Goal: Transaction & Acquisition: Subscribe to service/newsletter

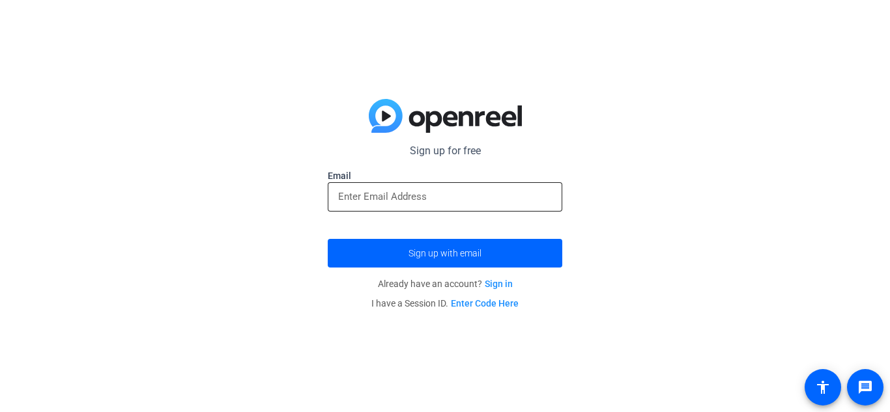
click at [469, 197] on input "email" at bounding box center [445, 197] width 214 height 16
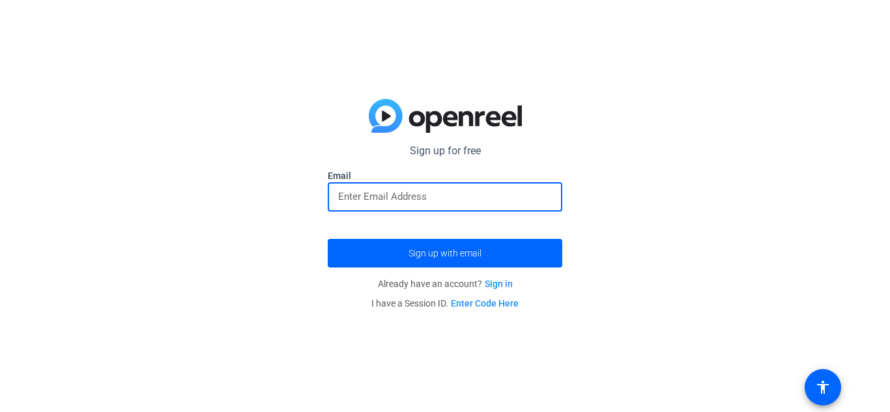
type input "o"
click at [505, 283] on link "Sign in" at bounding box center [499, 284] width 28 height 10
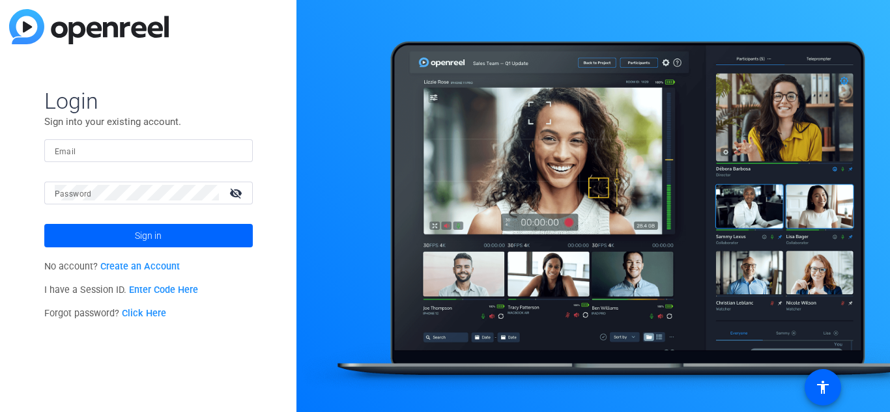
click at [159, 263] on link "Create an Account" at bounding box center [139, 266] width 79 height 11
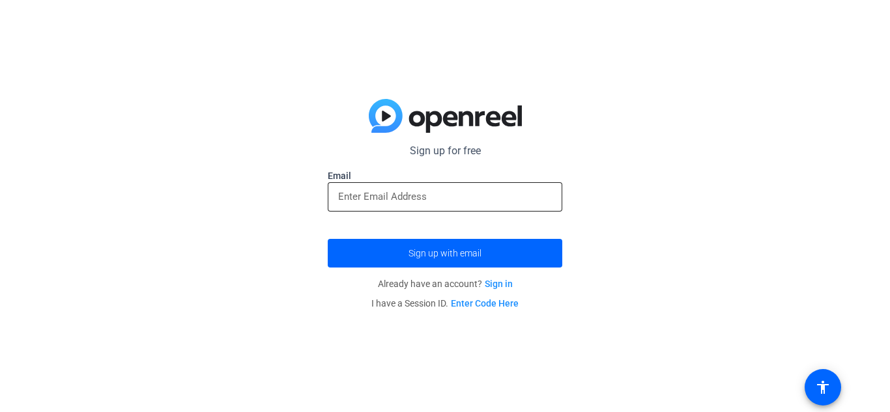
click at [388, 203] on input "email" at bounding box center [445, 197] width 214 height 16
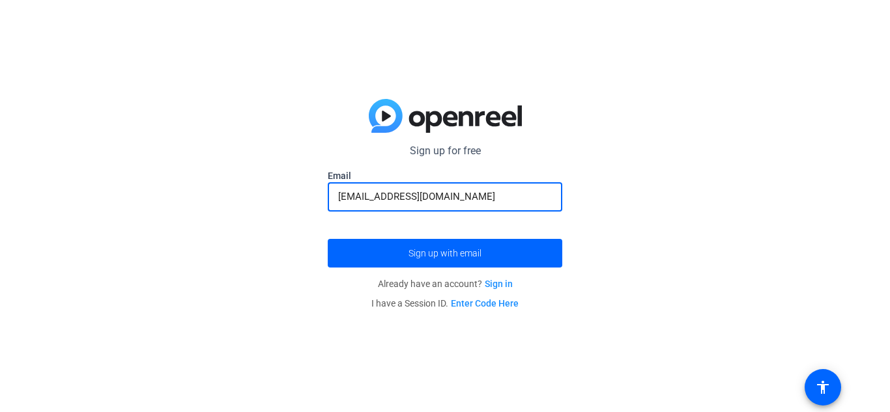
type input "[EMAIL_ADDRESS][DOMAIN_NAME]"
click at [328, 239] on button "Sign up with email" at bounding box center [445, 253] width 234 height 29
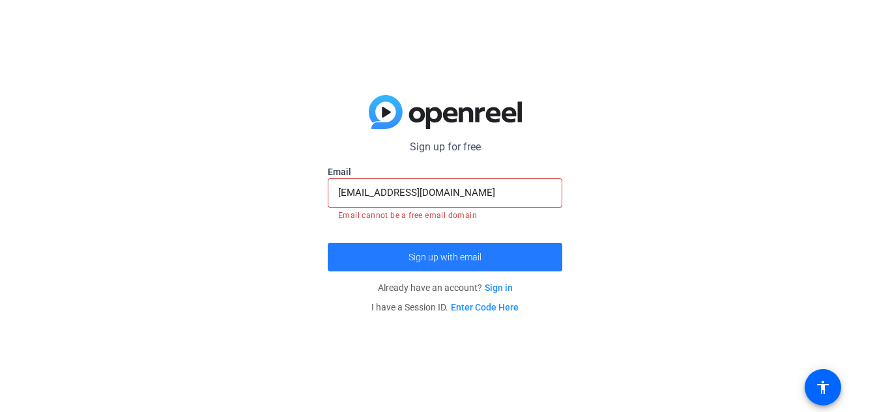
click at [391, 261] on span "submit" at bounding box center [445, 257] width 234 height 31
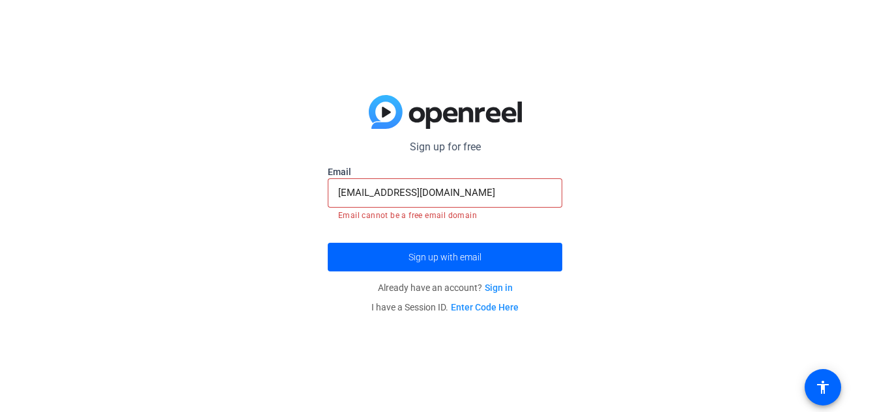
click at [499, 290] on link "Sign in" at bounding box center [499, 288] width 28 height 10
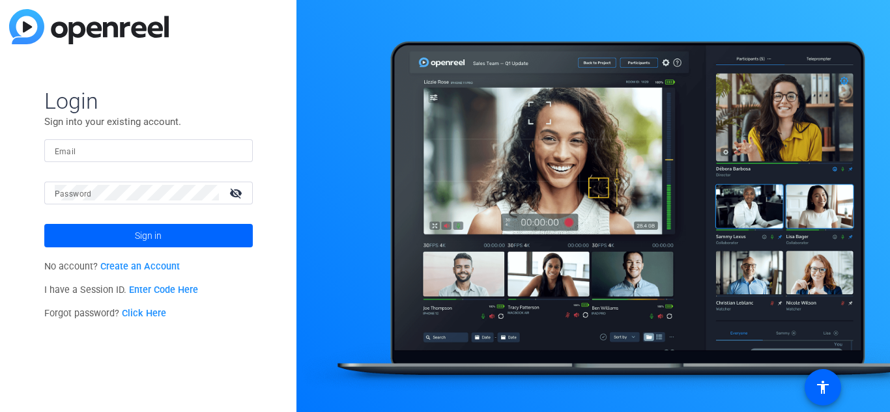
click at [109, 160] on div at bounding box center [149, 150] width 188 height 23
type input "u"
type input "[EMAIL_ADDRESS][DOMAIN_NAME]"
click at [44, 224] on button "Sign in" at bounding box center [148, 235] width 208 height 23
